Goal: Information Seeking & Learning: Check status

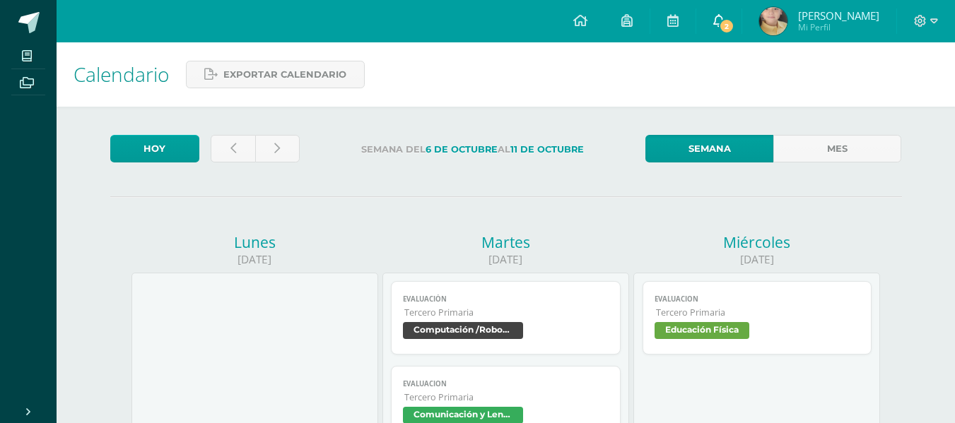
click at [720, 20] on span "2" at bounding box center [727, 26] width 16 height 16
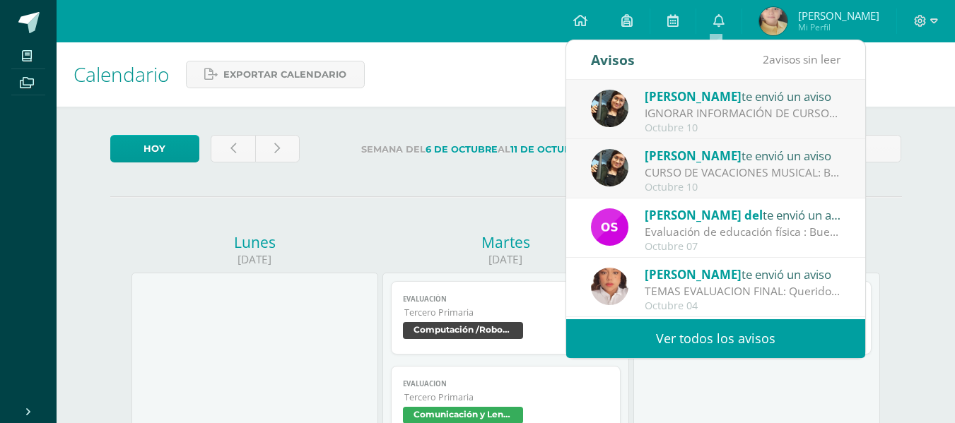
click at [707, 332] on link "Ver todos los avisos" at bounding box center [715, 339] width 299 height 39
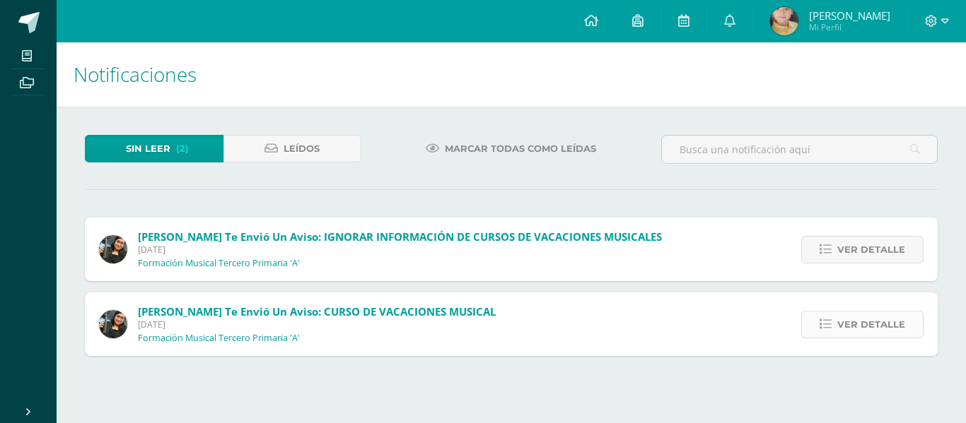
click at [850, 326] on span "Ver detalle" at bounding box center [871, 325] width 68 height 26
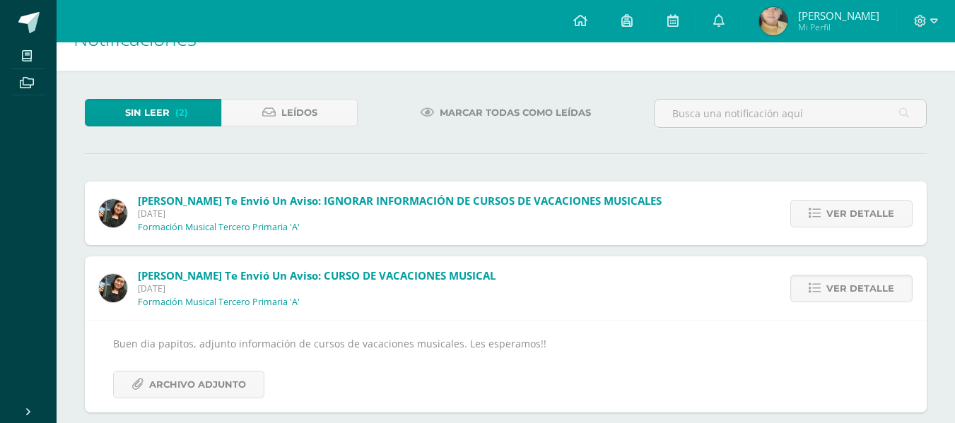
scroll to position [54, 0]
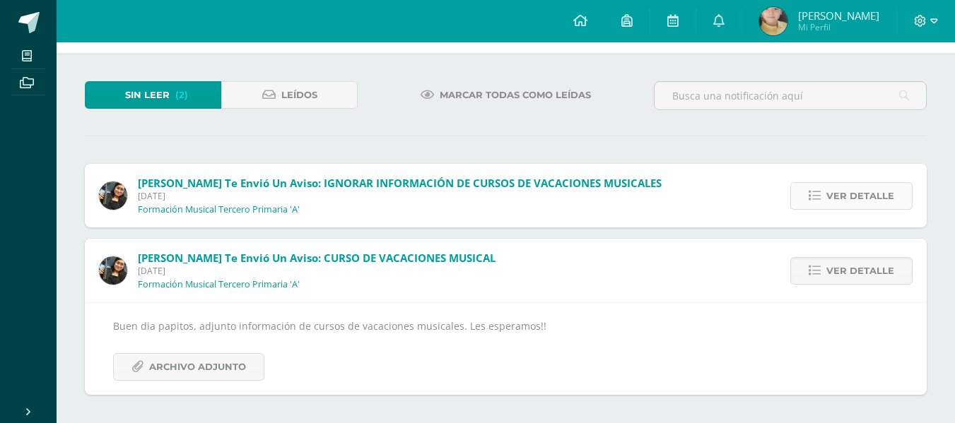
click at [862, 186] on span "Ver detalle" at bounding box center [860, 196] width 68 height 26
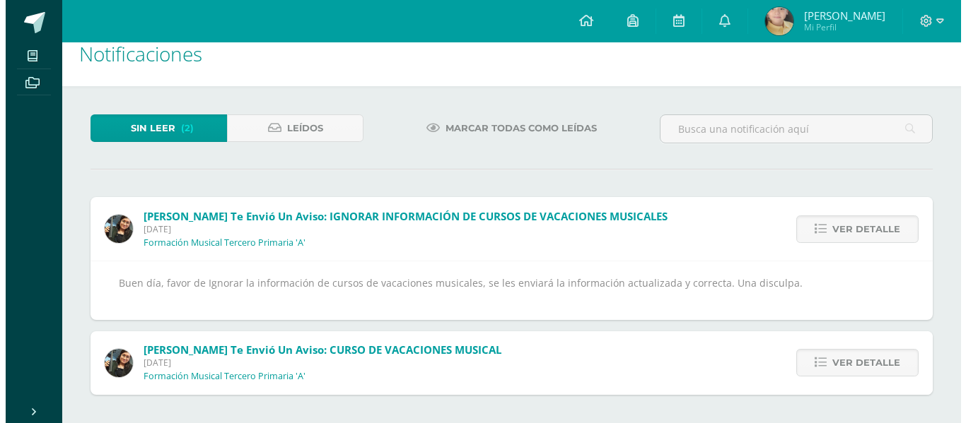
scroll to position [0, 0]
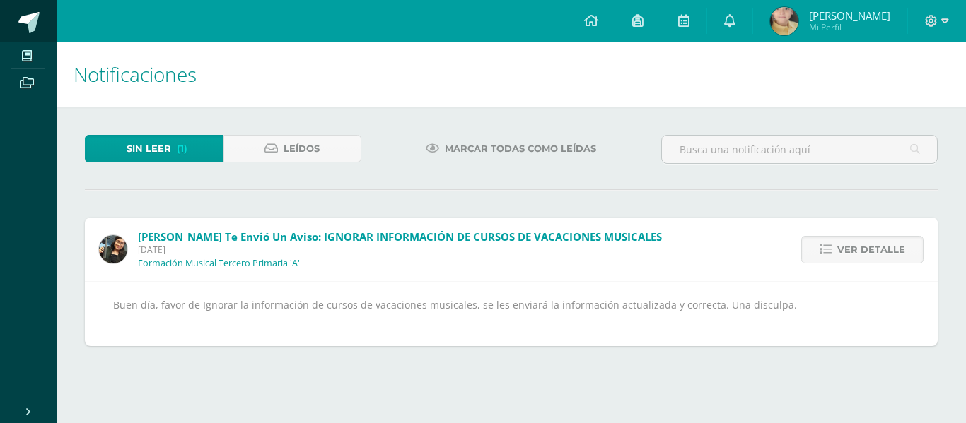
click at [33, 18] on span at bounding box center [28, 22] width 21 height 21
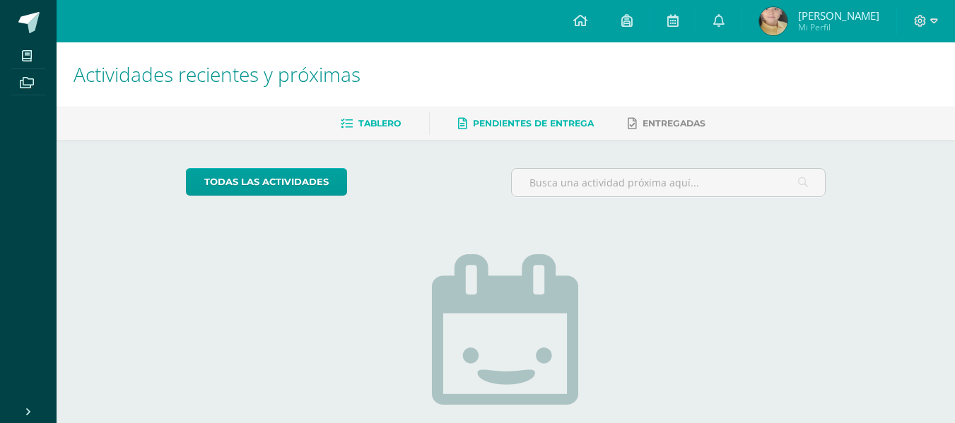
click at [559, 123] on span "Pendientes de entrega" at bounding box center [533, 123] width 121 height 11
click at [401, 123] on ul "Tablero Pendientes de entrega Entregadas" at bounding box center [523, 123] width 898 height 23
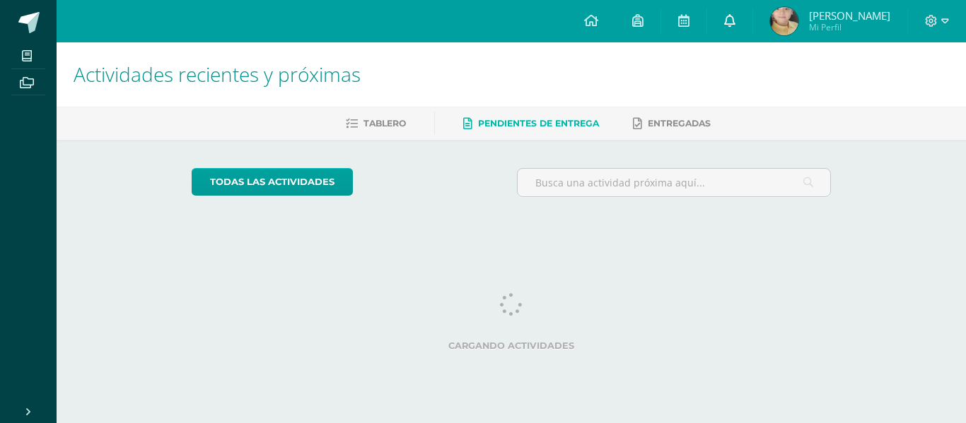
click at [727, 18] on link at bounding box center [729, 21] width 45 height 42
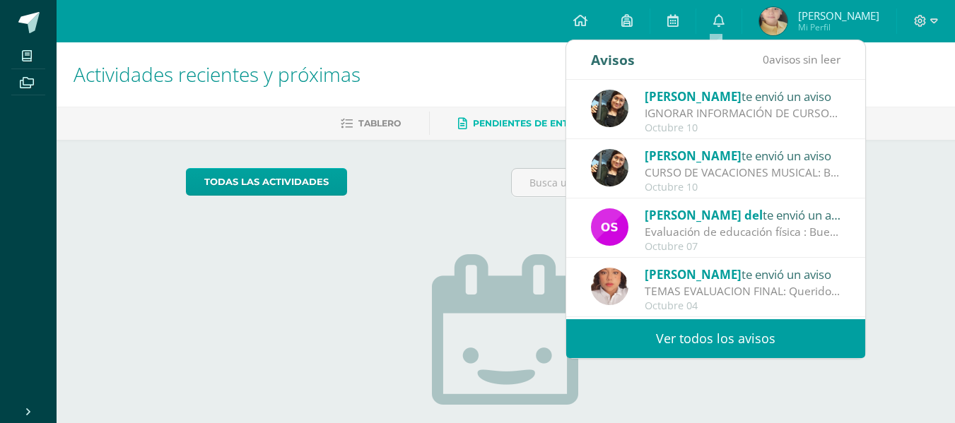
click at [706, 331] on link "Ver todos los avisos" at bounding box center [715, 339] width 299 height 39
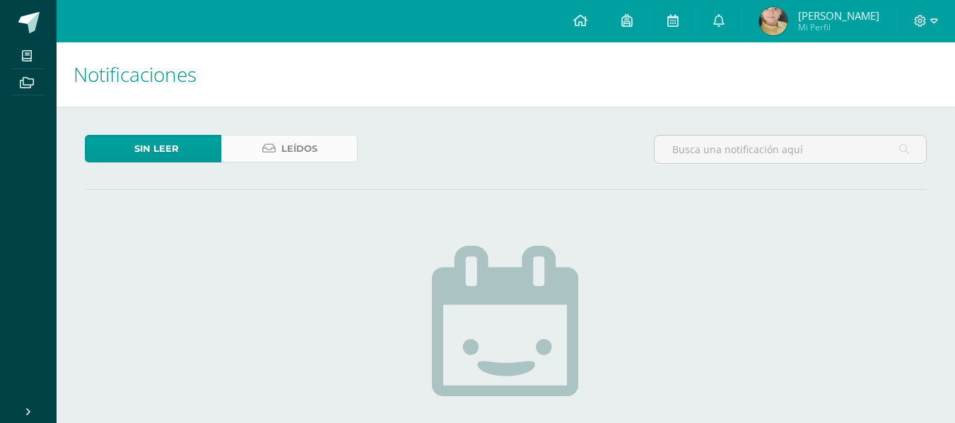
click at [298, 148] on span "Leídos" at bounding box center [299, 149] width 36 height 26
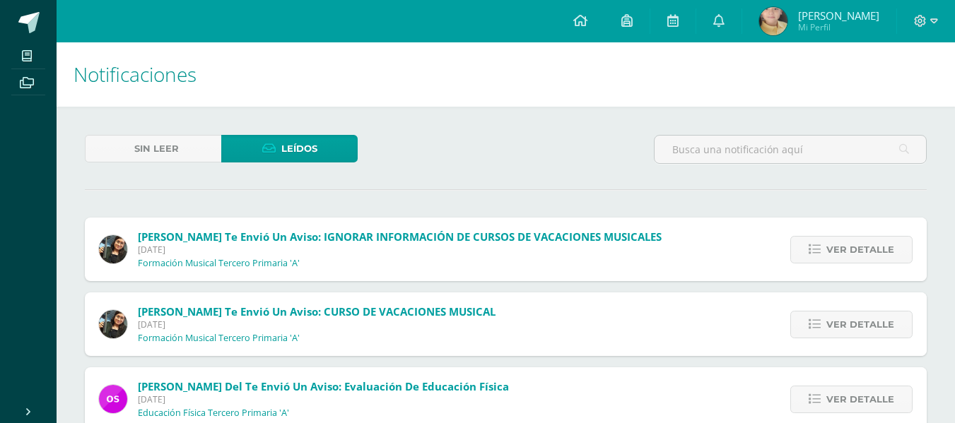
click at [380, 71] on h1 "Notificaciones" at bounding box center [506, 74] width 865 height 64
click at [481, 162] on div "Sin leer Leídos" at bounding box center [505, 155] width 853 height 41
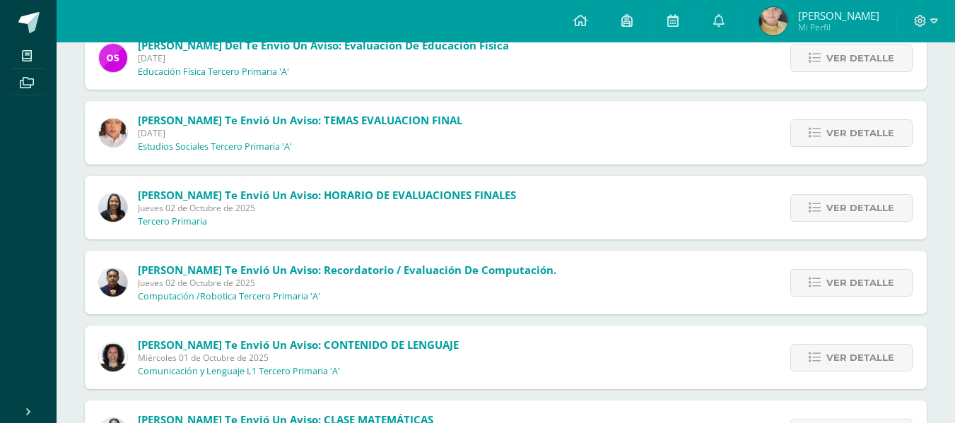
scroll to position [353, 0]
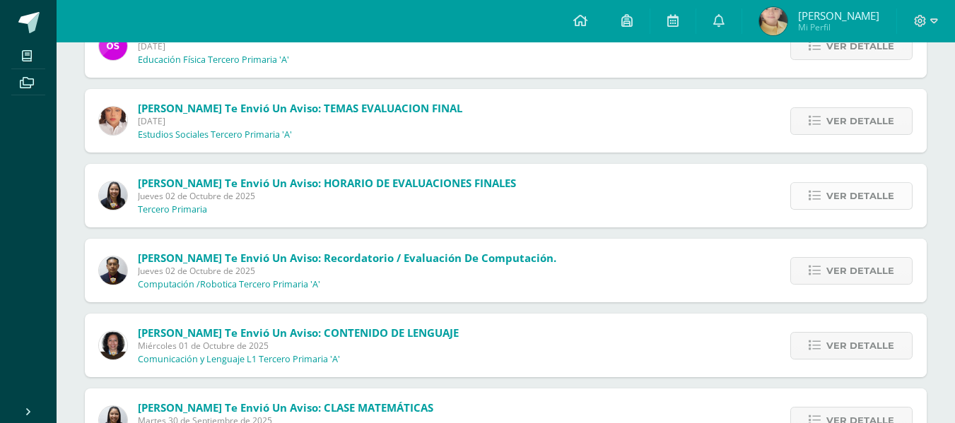
click at [797, 187] on link "Ver detalle" at bounding box center [851, 196] width 122 height 28
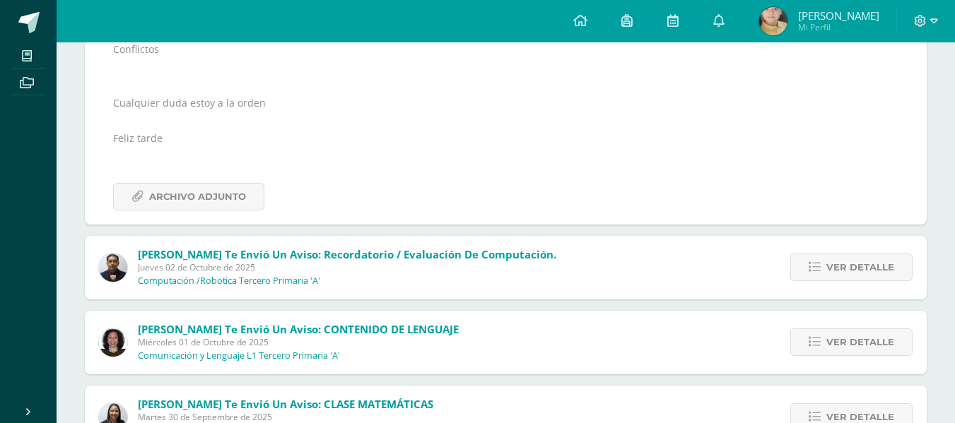
scroll to position [919, 0]
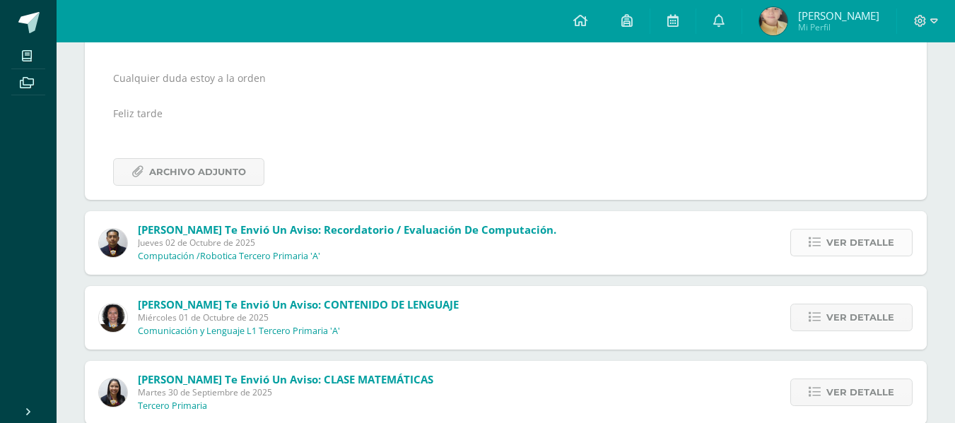
click at [809, 246] on link "Ver detalle" at bounding box center [851, 243] width 122 height 28
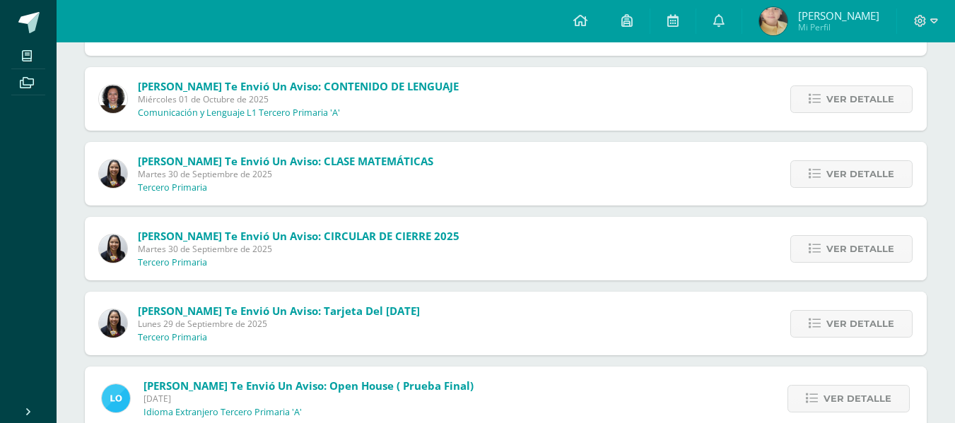
scroll to position [785, 0]
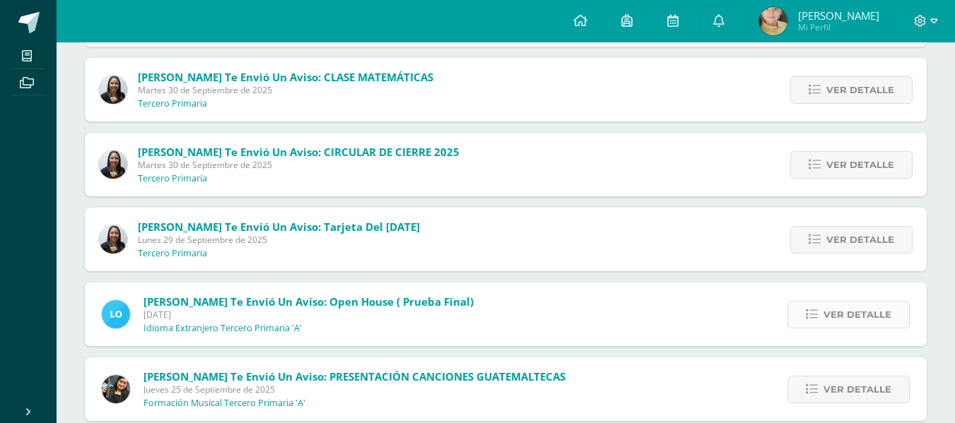
click at [825, 320] on link "Ver detalle" at bounding box center [848, 315] width 122 height 28
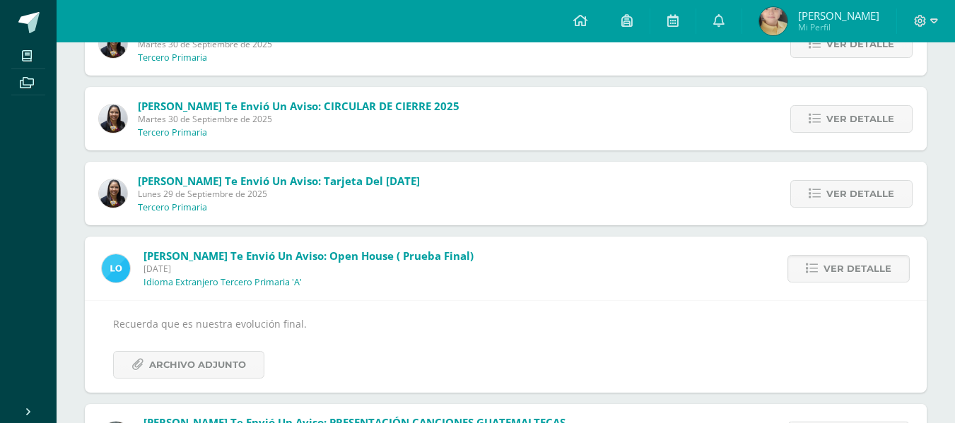
scroll to position [755, 0]
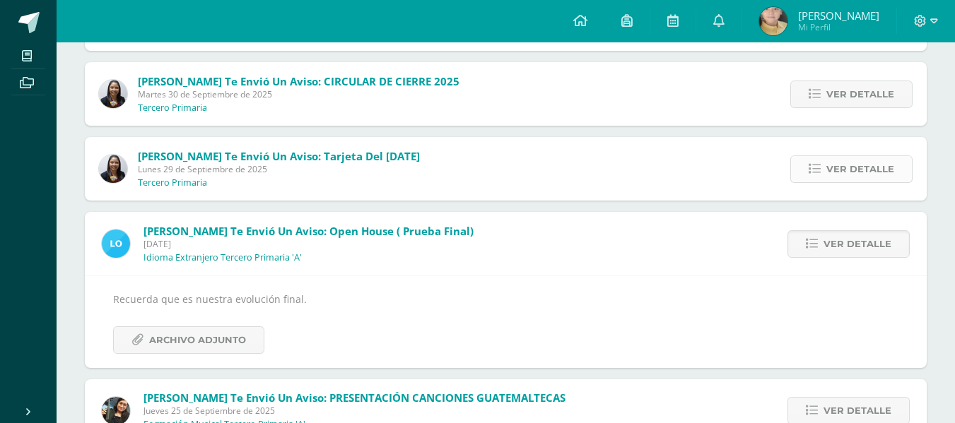
click at [807, 172] on link "Ver detalle" at bounding box center [851, 170] width 122 height 28
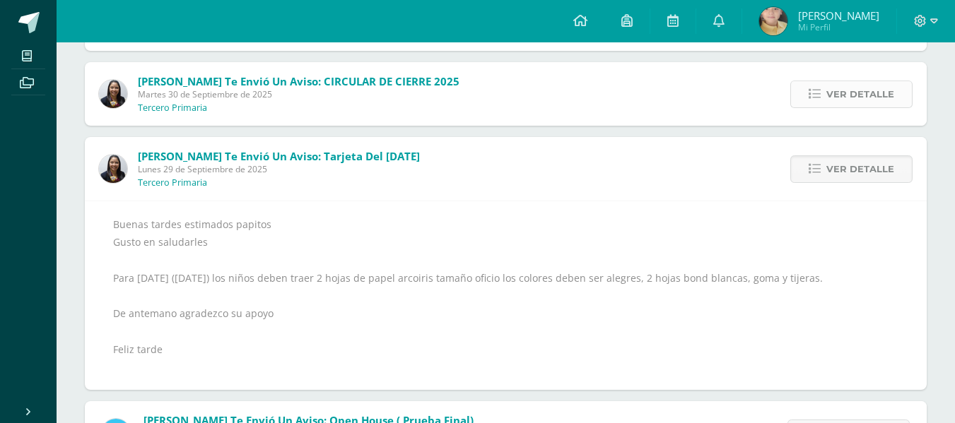
click at [802, 93] on link "Ver detalle" at bounding box center [851, 95] width 122 height 28
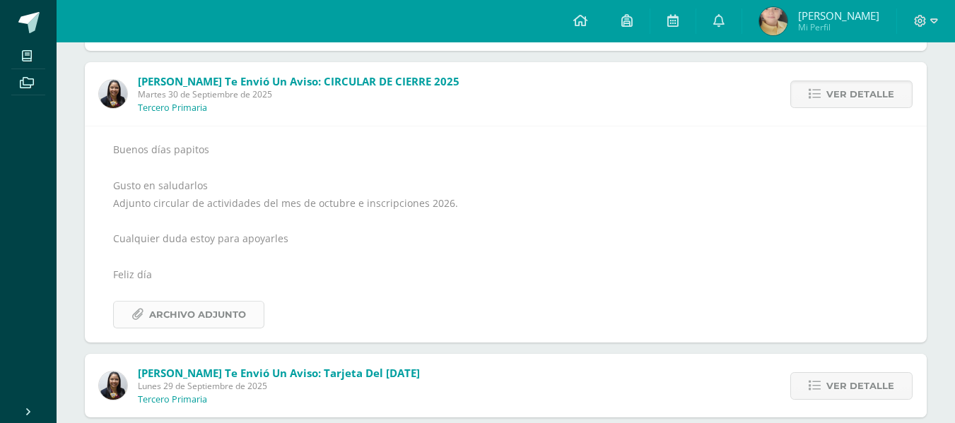
click at [220, 305] on span "Archivo Adjunto" at bounding box center [197, 315] width 97 height 26
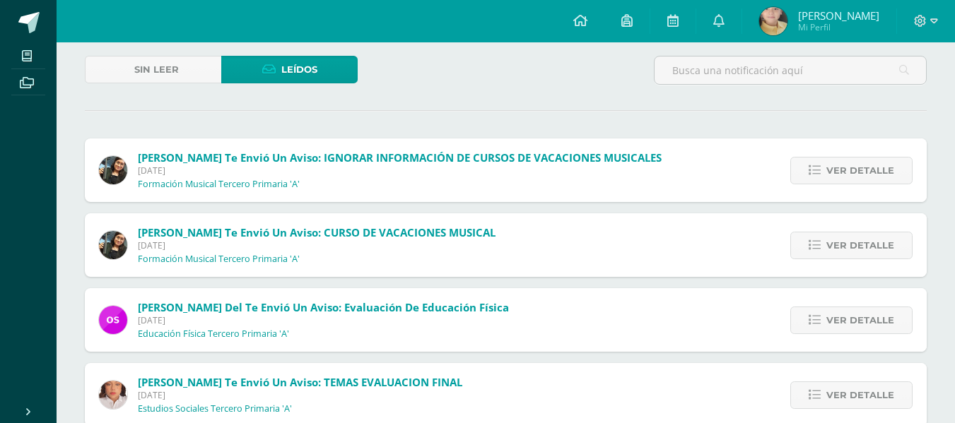
scroll to position [0, 0]
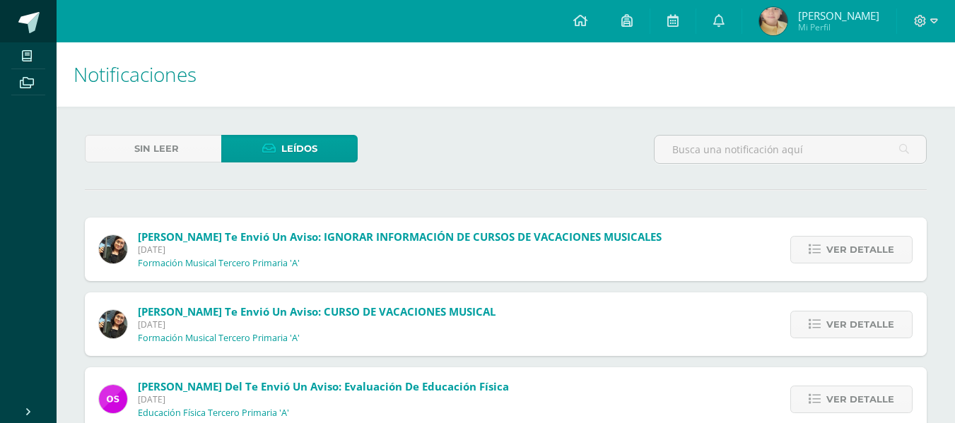
click at [34, 19] on span at bounding box center [28, 22] width 21 height 21
